Goal: Task Accomplishment & Management: Manage account settings

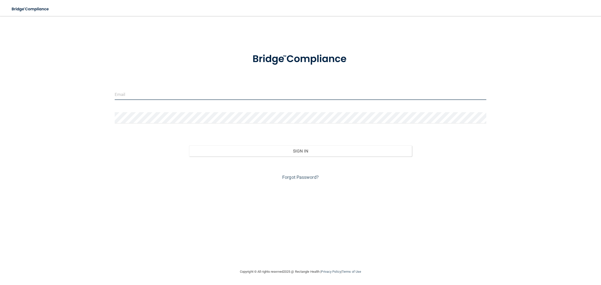
click at [198, 90] on input "email" at bounding box center [301, 94] width 372 height 11
type input "[EMAIL_ADDRESS][DOMAIN_NAME]"
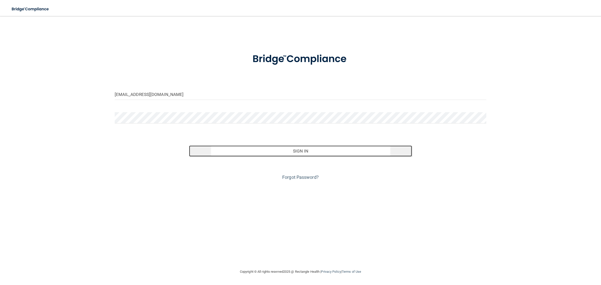
click at [251, 146] on button "Sign In" at bounding box center [300, 151] width 223 height 11
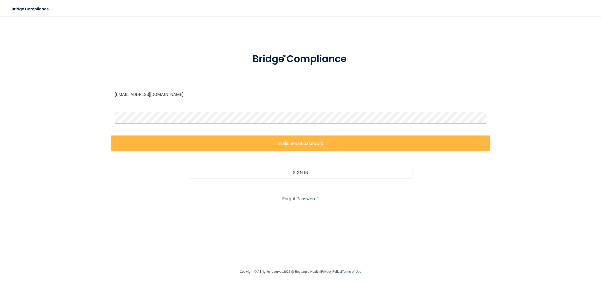
click at [72, 97] on div "[EMAIL_ADDRESS][DOMAIN_NAME] Invalid email/password. You don't have permission …" at bounding box center [300, 142] width 581 height 243
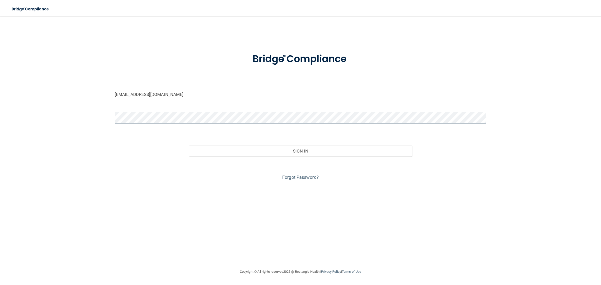
click at [189, 146] on button "Sign In" at bounding box center [300, 151] width 223 height 11
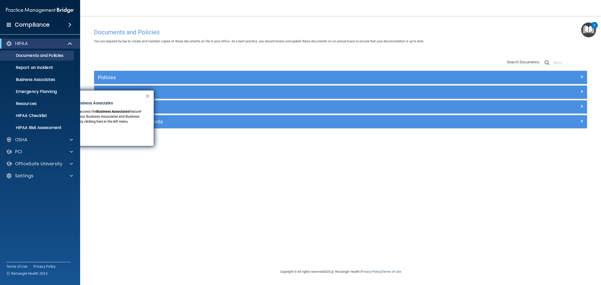
click at [148, 96] on button "×" at bounding box center [147, 96] width 5 height 8
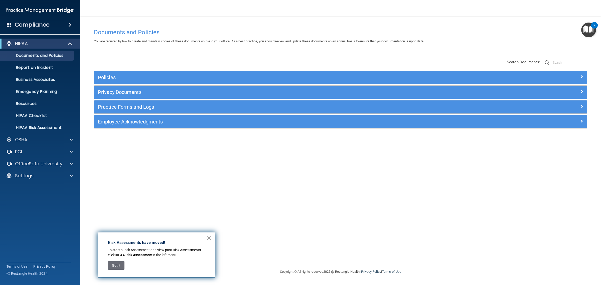
click at [210, 237] on button "×" at bounding box center [209, 238] width 5 height 8
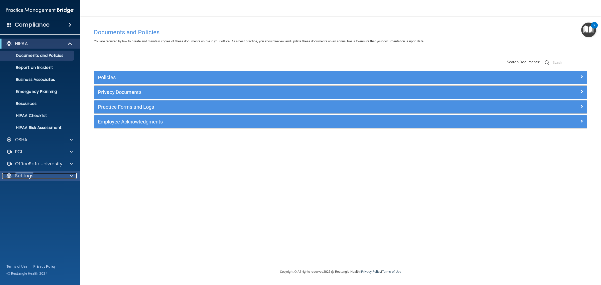
click at [69, 174] on div at bounding box center [70, 176] width 13 height 6
click at [57, 196] on link "My Users" at bounding box center [34, 200] width 79 height 10
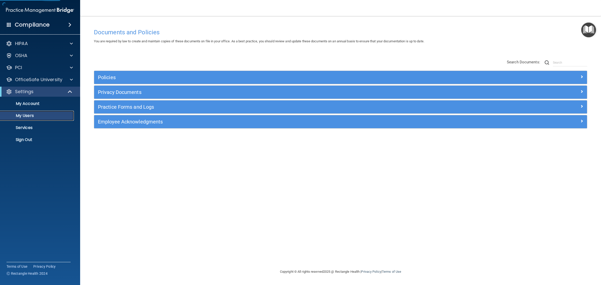
select select "20"
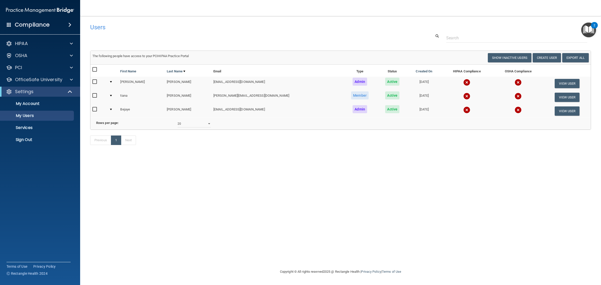
drag, startPoint x: 95, startPoint y: 96, endPoint x: 131, endPoint y: 95, distance: 35.3
click at [95, 95] on input "checkbox" at bounding box center [95, 96] width 6 height 4
checkbox input "true"
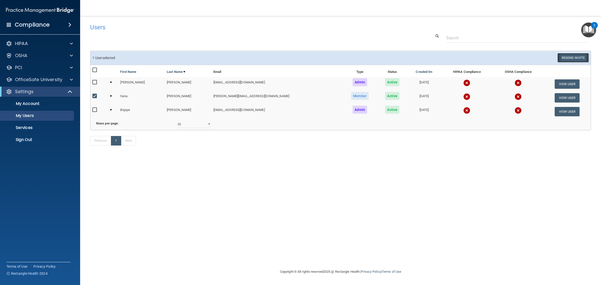
click at [572, 56] on button "Resend Invite" at bounding box center [573, 57] width 31 height 9
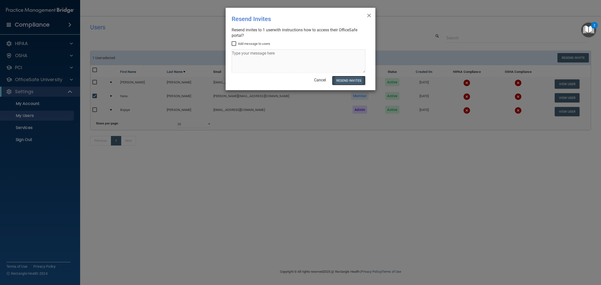
click at [358, 78] on button "Resend Invites" at bounding box center [348, 80] width 33 height 9
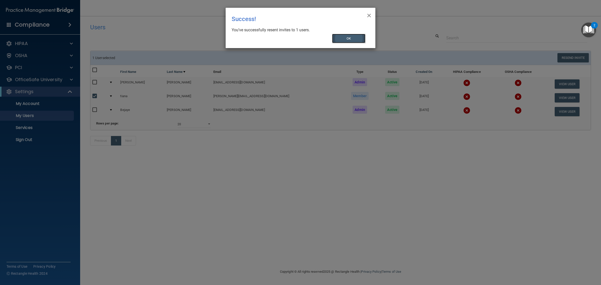
click at [360, 35] on button "OK" at bounding box center [349, 38] width 34 height 9
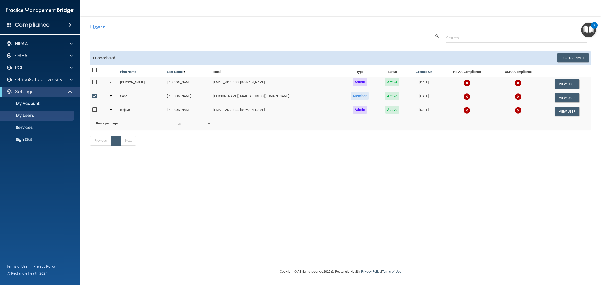
click at [93, 109] on input "checkbox" at bounding box center [95, 110] width 6 height 4
checkbox input "true"
click at [567, 59] on button "Resend Invite" at bounding box center [573, 57] width 31 height 9
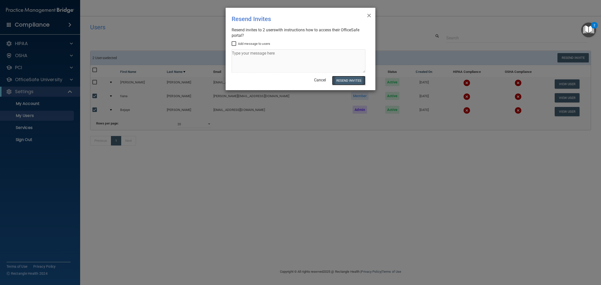
click at [356, 83] on button "Resend Invites" at bounding box center [348, 80] width 33 height 9
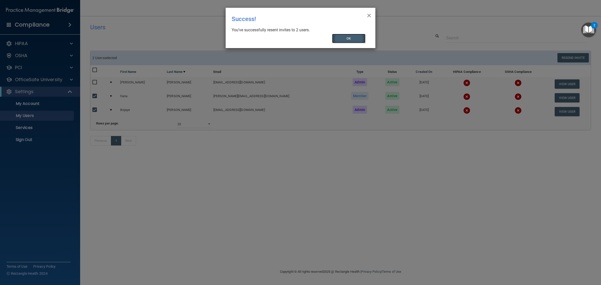
click at [345, 40] on button "OK" at bounding box center [349, 38] width 34 height 9
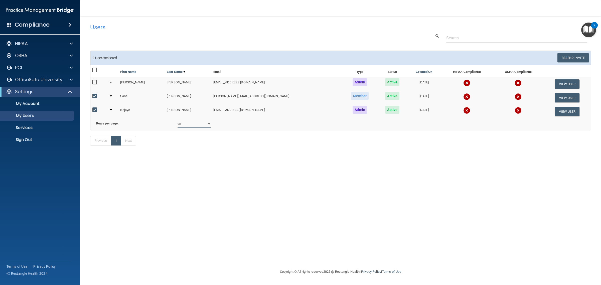
click at [207, 128] on select "10 20 30 40 all" at bounding box center [194, 125] width 33 height 8
